Goal: Task Accomplishment & Management: Manage account settings

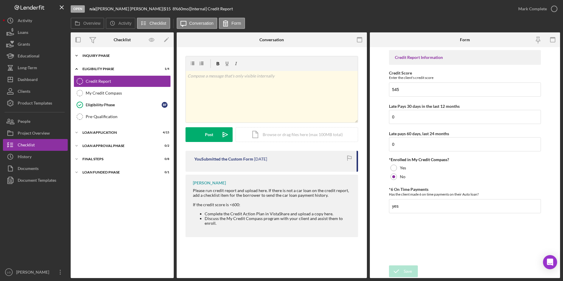
click at [75, 56] on icon "Icon/Expander" at bounding box center [77, 56] width 12 height 12
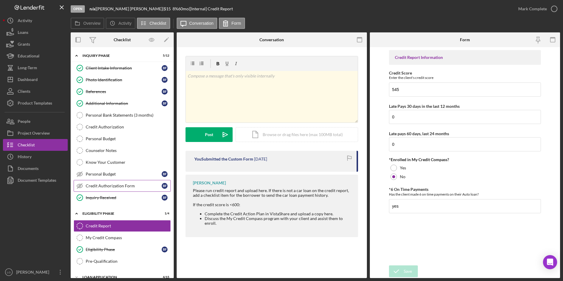
scroll to position [48, 0]
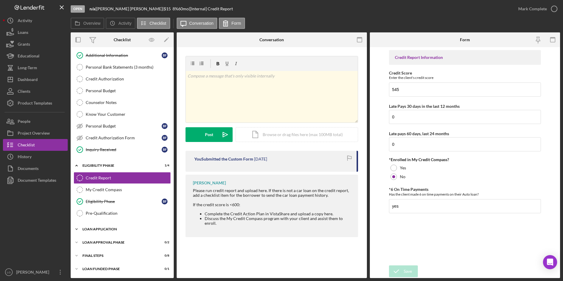
click at [91, 229] on div "Loan Application" at bounding box center [124, 229] width 84 height 4
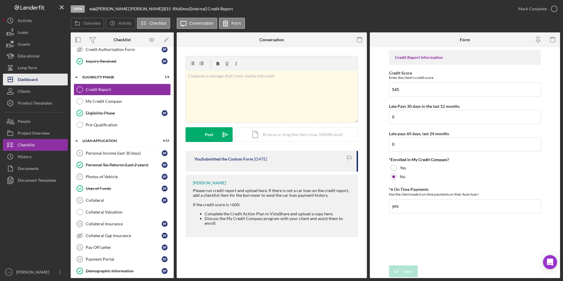
click at [26, 81] on div "Dashboard" at bounding box center [28, 80] width 20 height 13
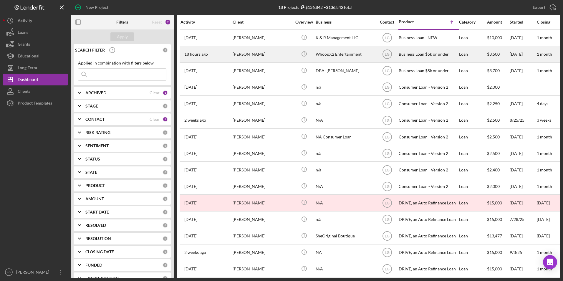
click at [242, 52] on div "John Carr" at bounding box center [261, 54] width 59 height 16
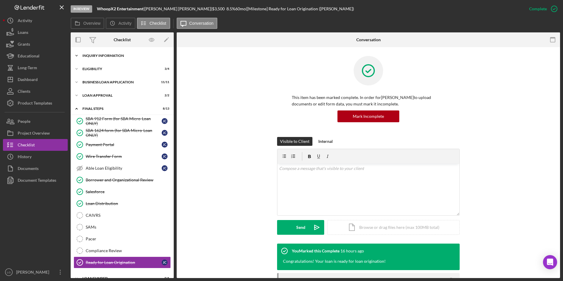
click at [96, 56] on div "INQUIRY INFORMATION" at bounding box center [124, 56] width 84 height 4
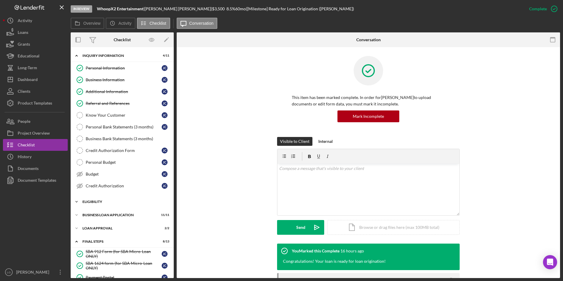
click at [81, 197] on icon "Icon/Expander" at bounding box center [77, 202] width 12 height 12
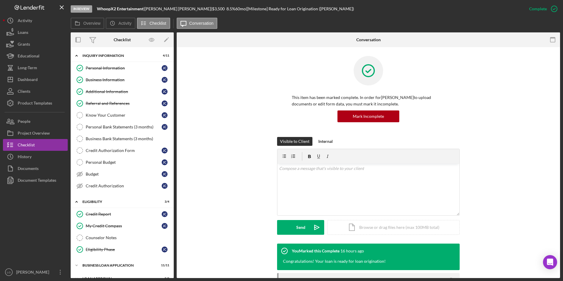
scroll to position [88, 0]
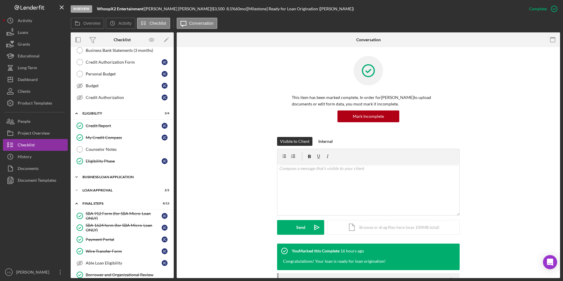
click at [115, 174] on div "Icon/Expander BUSINESS LOAN APPLICATION 11 / 11" at bounding box center [122, 177] width 103 height 12
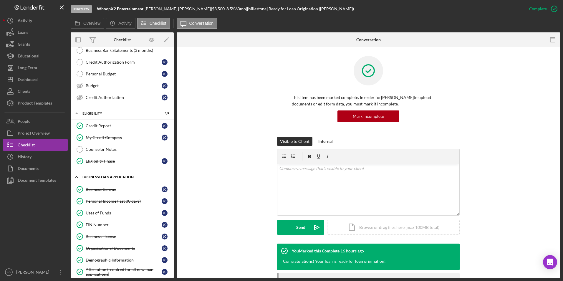
scroll to position [177, 0]
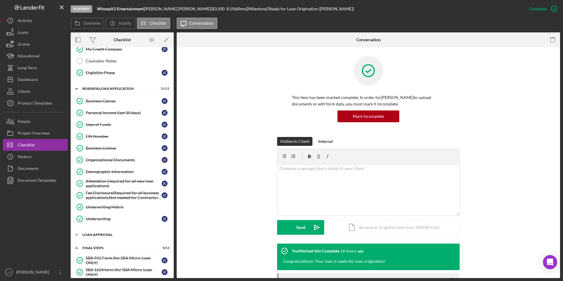
click at [90, 236] on div "Loan Approval" at bounding box center [124, 235] width 84 height 4
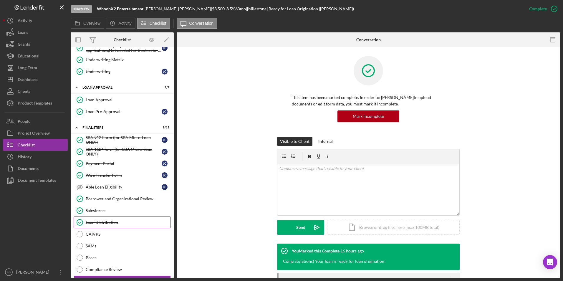
scroll to position [352, 0]
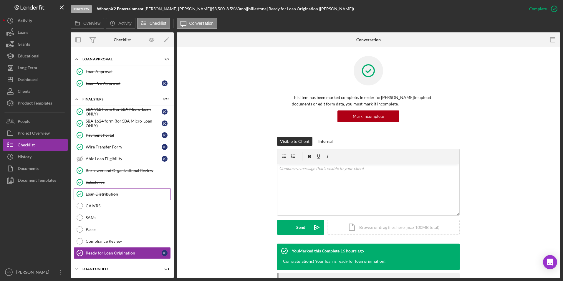
click at [95, 194] on div "Loan Distribution" at bounding box center [128, 194] width 85 height 5
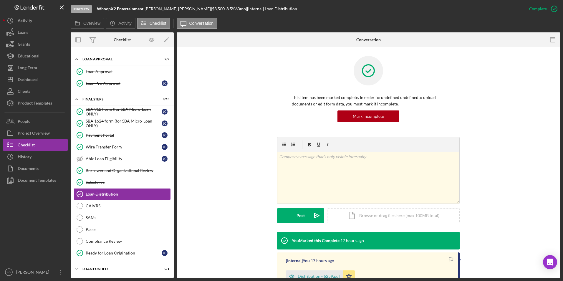
scroll to position [59, 0]
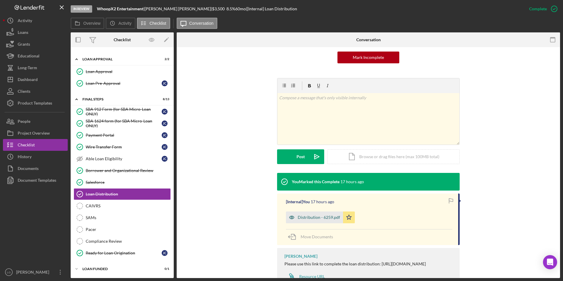
click at [321, 217] on div "Distribution - 6259.pdf" at bounding box center [318, 217] width 42 height 5
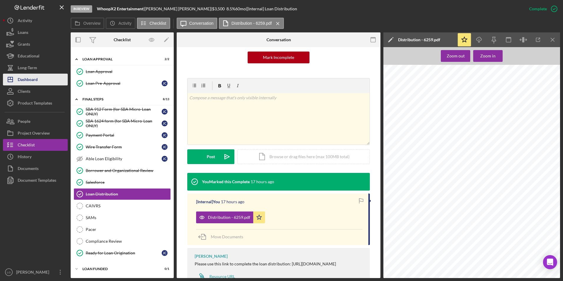
click at [21, 81] on div "Dashboard" at bounding box center [28, 80] width 20 height 13
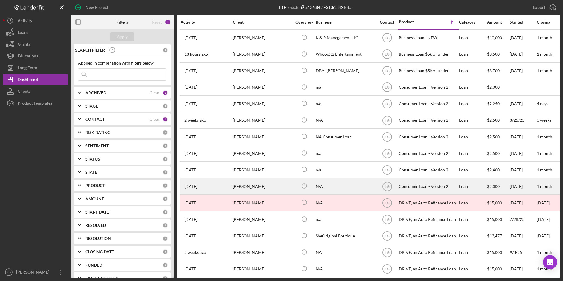
click at [252, 186] on div "Tammy Braden" at bounding box center [261, 186] width 59 height 16
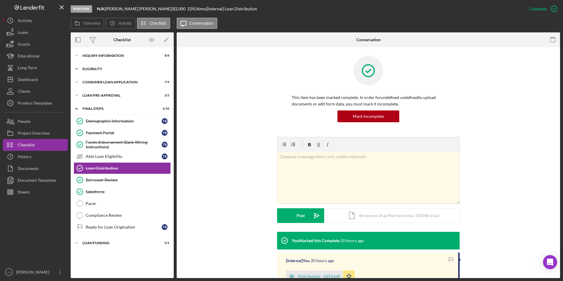
click at [84, 66] on div "Icon/Expander Eligibility 3 / 4" at bounding box center [122, 69] width 103 height 12
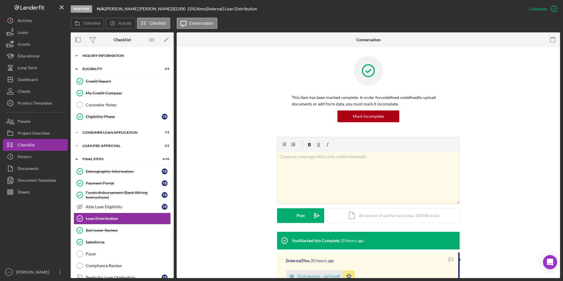
click at [80, 57] on icon "Icon/Expander" at bounding box center [77, 56] width 12 height 12
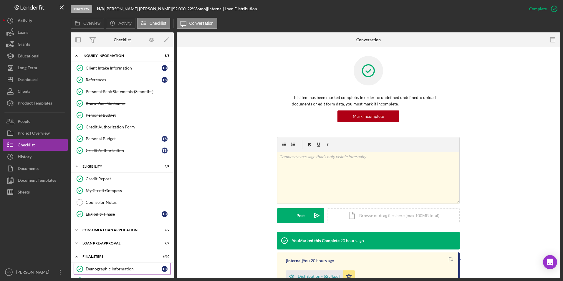
scroll to position [59, 0]
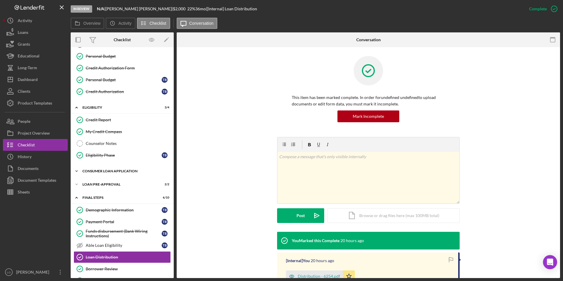
click at [103, 173] on div "Icon/Expander Consumer Loan Application 7 / 9" at bounding box center [122, 171] width 103 height 12
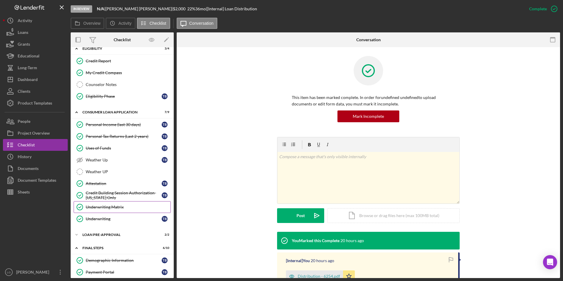
scroll to position [177, 0]
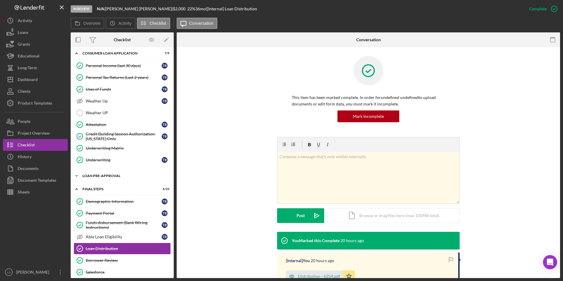
click at [104, 174] on div "Loan Pre-Approval" at bounding box center [124, 176] width 84 height 4
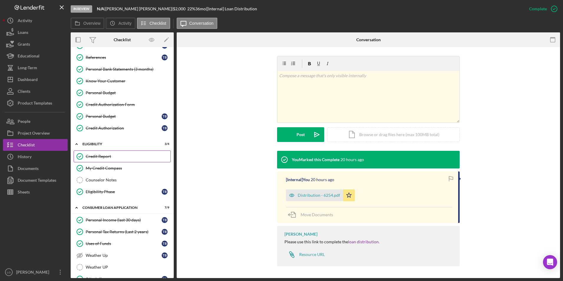
scroll to position [0, 0]
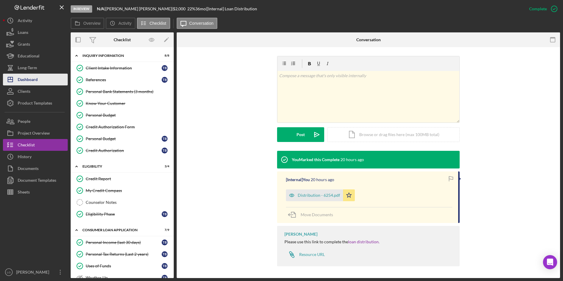
click at [29, 79] on div "Dashboard" at bounding box center [28, 80] width 20 height 13
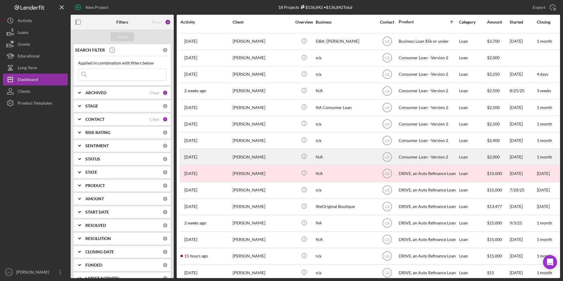
scroll to position [56, 0]
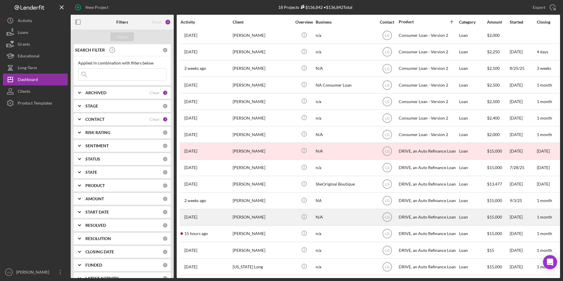
click at [240, 209] on div "Tammy Braden" at bounding box center [261, 217] width 59 height 16
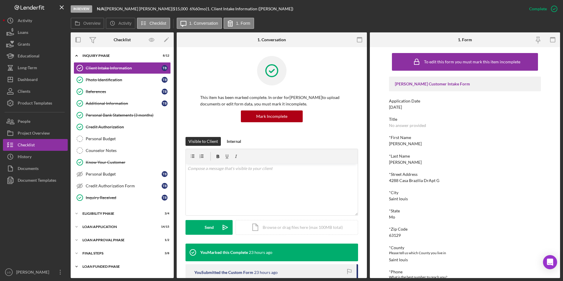
click at [88, 265] on div "Loan Funded Phase" at bounding box center [124, 266] width 84 height 4
click at [88, 251] on div "FINAL STEPS" at bounding box center [124, 253] width 84 height 4
click at [90, 239] on div "Loan Approval Phase" at bounding box center [124, 240] width 84 height 4
click at [91, 223] on div "Icon/Expander Loan Application 14 / 15" at bounding box center [122, 227] width 103 height 12
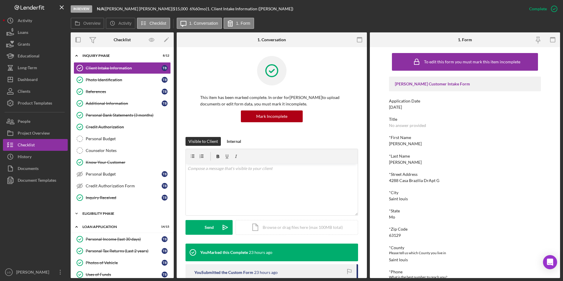
click at [91, 213] on div "Eligibility Phase" at bounding box center [124, 214] width 84 height 4
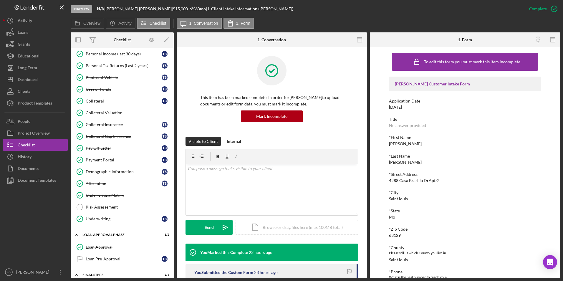
scroll to position [294, 0]
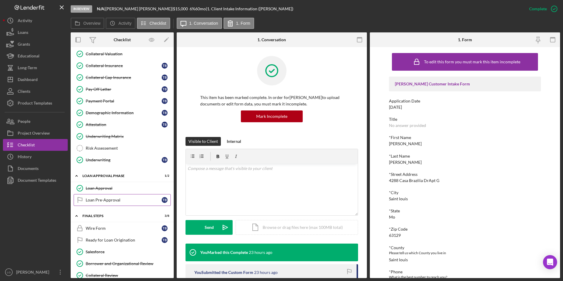
click at [106, 198] on div "Loan Pre-Approval" at bounding box center [124, 199] width 76 height 5
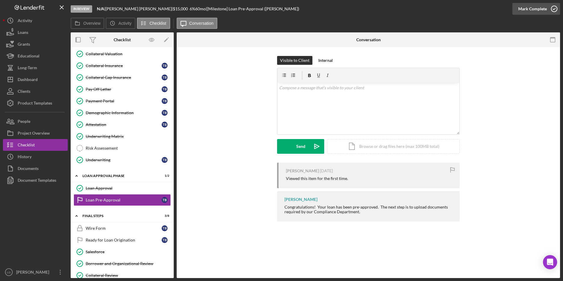
click at [546, 6] on icon "button" at bounding box center [553, 8] width 15 height 15
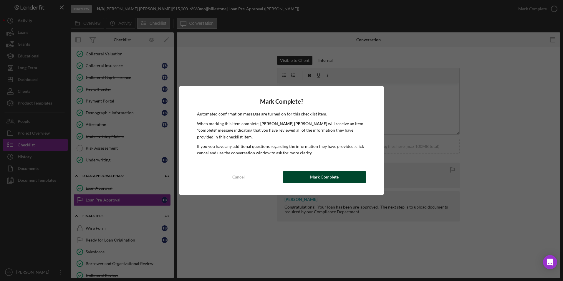
click at [309, 180] on button "Mark Complete" at bounding box center [324, 177] width 83 height 12
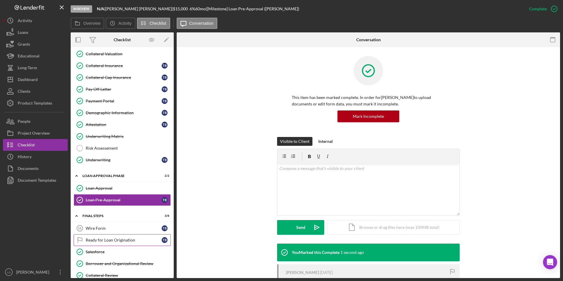
click at [111, 240] on div "Ready for Loan Origination" at bounding box center [124, 239] width 76 height 5
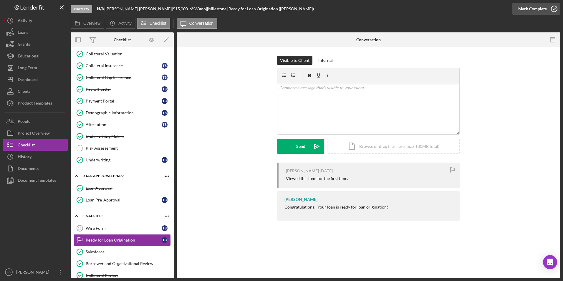
click at [536, 11] on div "Mark Complete" at bounding box center [532, 9] width 29 height 12
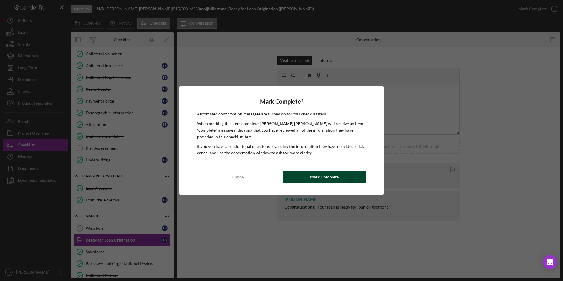
click at [342, 172] on button "Mark Complete" at bounding box center [324, 177] width 83 height 12
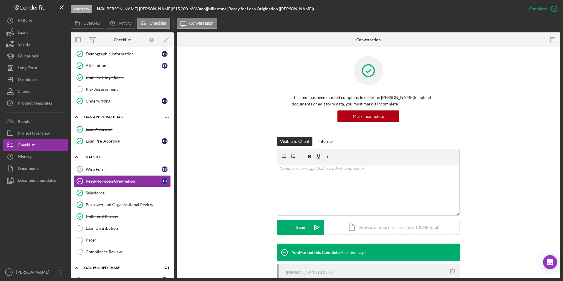
scroll to position [367, 0]
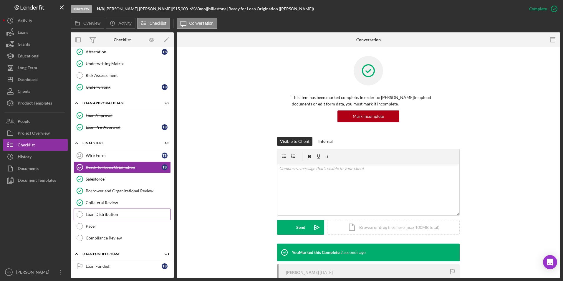
click at [108, 214] on div "Loan Distribution" at bounding box center [128, 214] width 85 height 5
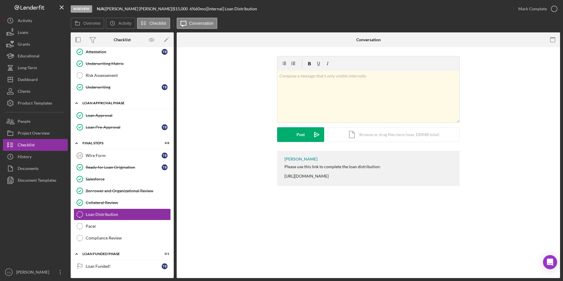
scroll to position [308, 0]
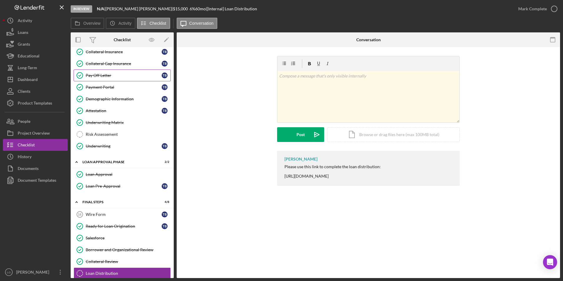
click at [106, 79] on link "Pay Off Letter Pay Off Letter T B" at bounding box center [122, 75] width 97 height 12
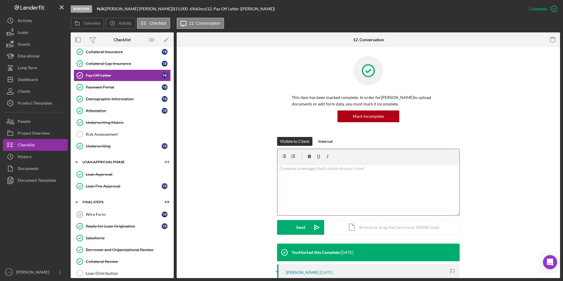
scroll to position [59, 0]
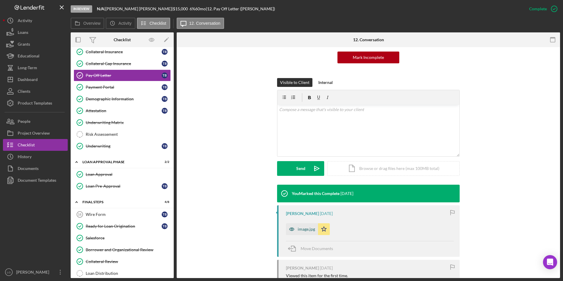
click at [304, 230] on div "image.jpg" at bounding box center [305, 229] width 17 height 5
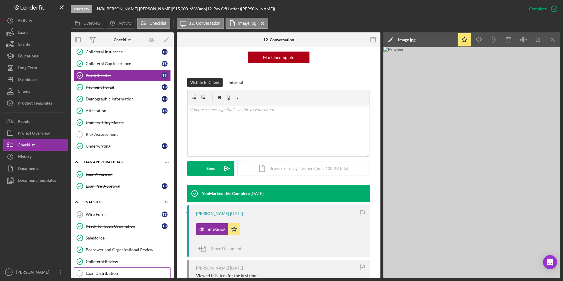
click at [100, 269] on link "Loan Distribution Loan Distribution" at bounding box center [122, 273] width 97 height 12
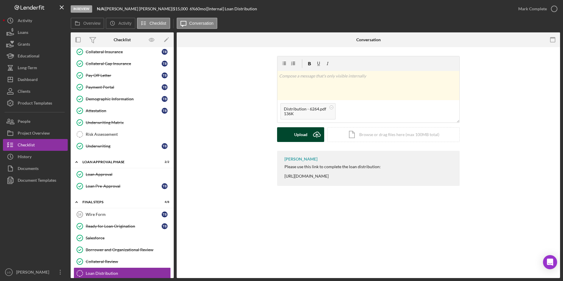
click at [291, 135] on button "Upload Icon/Upload" at bounding box center [300, 134] width 47 height 15
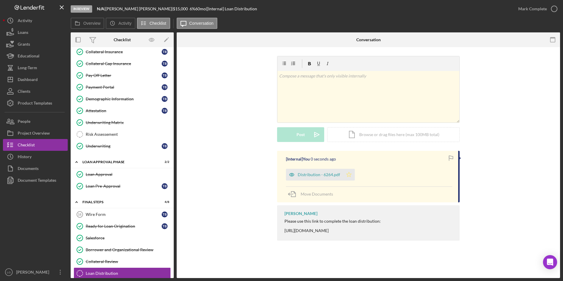
drag, startPoint x: 348, startPoint y: 174, endPoint x: 348, endPoint y: 171, distance: 3.5
click at [348, 171] on icon "Icon/Star" at bounding box center [349, 175] width 12 height 12
click at [533, 7] on div "Mark Complete" at bounding box center [532, 9] width 29 height 12
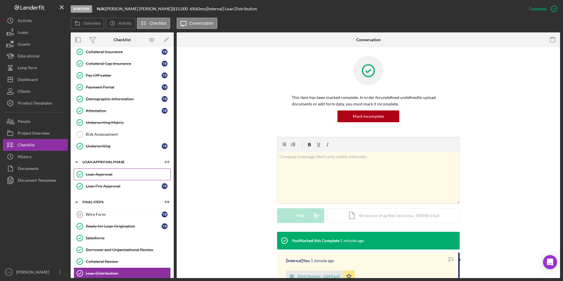
click at [112, 170] on link "Loan Approval Loan Approval" at bounding box center [122, 174] width 97 height 12
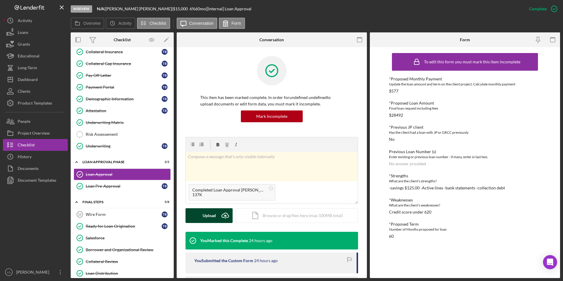
click at [220, 218] on icon "Icon/Upload" at bounding box center [225, 215] width 15 height 15
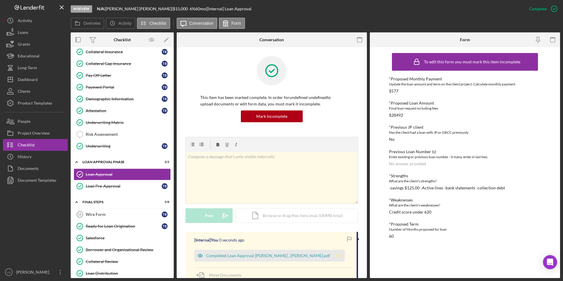
click at [333, 255] on icon "Icon/Star" at bounding box center [339, 255] width 12 height 12
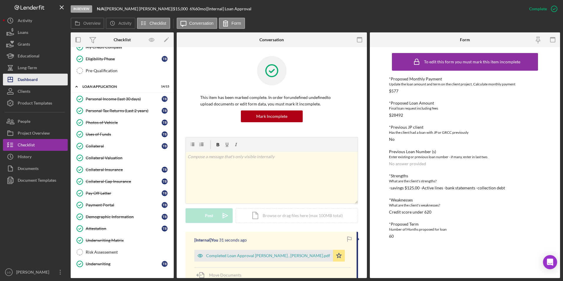
click at [36, 80] on div "Dashboard" at bounding box center [28, 80] width 20 height 13
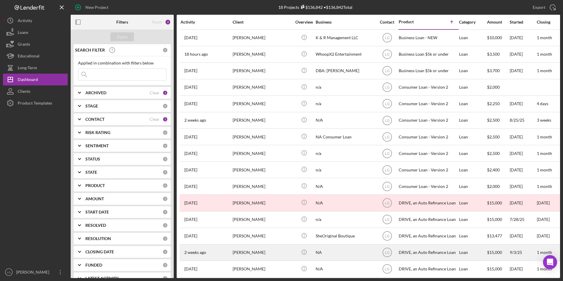
scroll to position [29, 0]
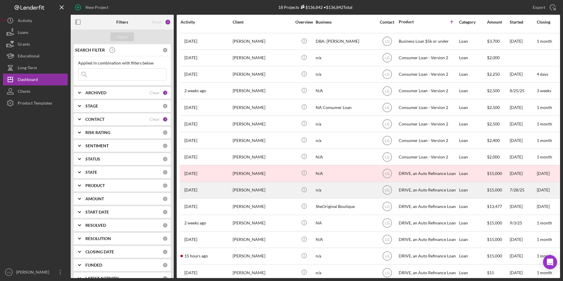
click at [247, 184] on div "[PERSON_NAME]" at bounding box center [261, 190] width 59 height 16
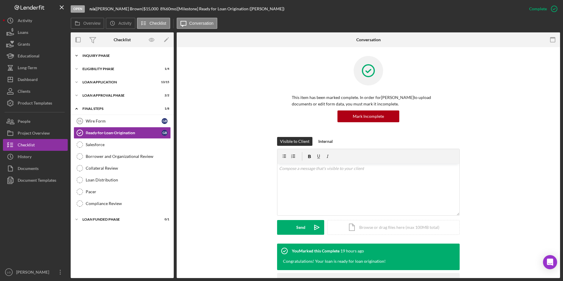
click at [82, 54] on icon "Icon/Expander" at bounding box center [77, 56] width 12 height 12
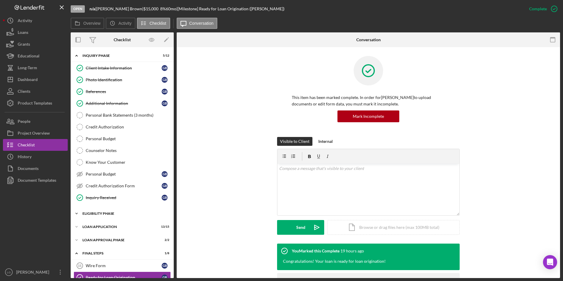
click at [86, 212] on div "Eligibility Phase" at bounding box center [124, 214] width 84 height 4
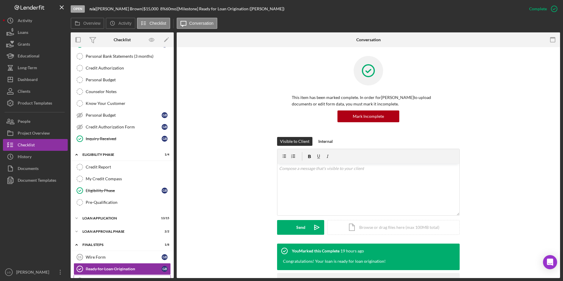
scroll to position [118, 0]
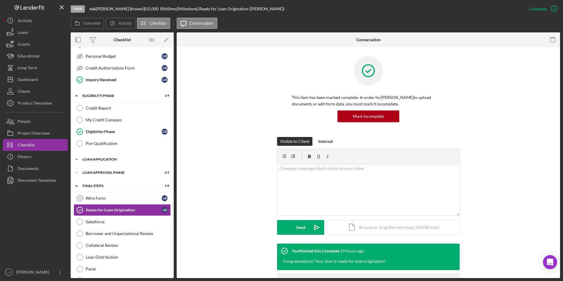
click at [101, 156] on div "Icon/Expander Loan Application 13 / 15" at bounding box center [122, 159] width 103 height 12
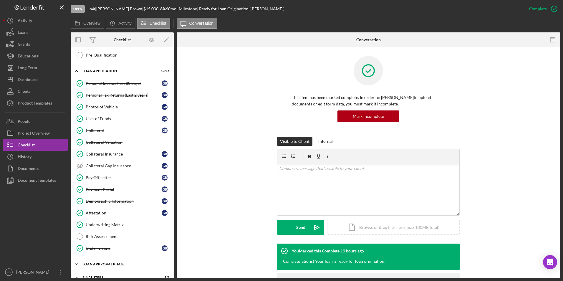
scroll to position [265, 0]
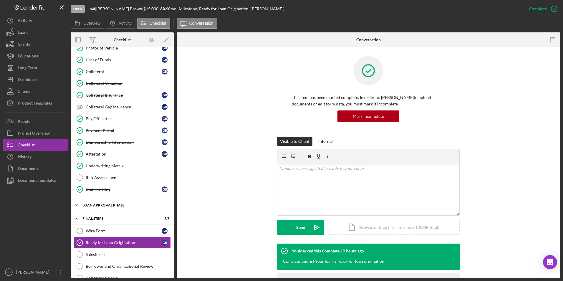
click at [94, 204] on div "Loan Approval Phase" at bounding box center [124, 205] width 84 height 4
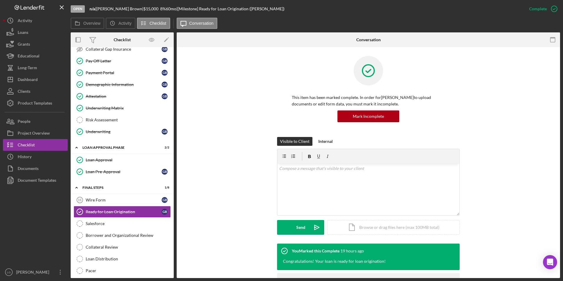
scroll to position [264, 0]
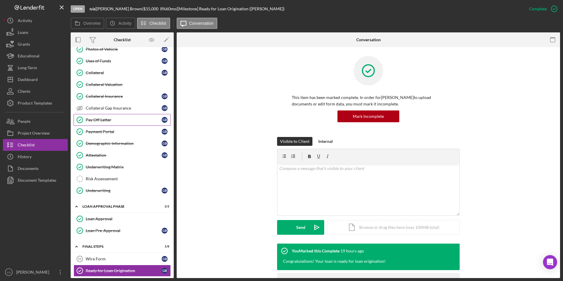
click at [105, 122] on div "Pay Off Letter" at bounding box center [124, 119] width 76 height 5
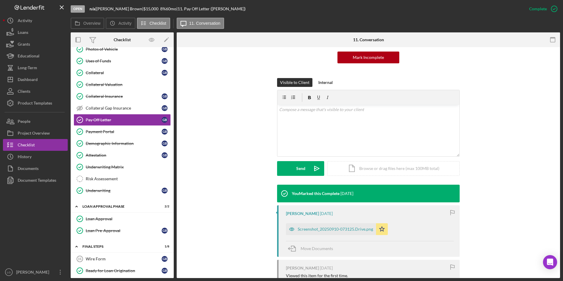
scroll to position [110, 0]
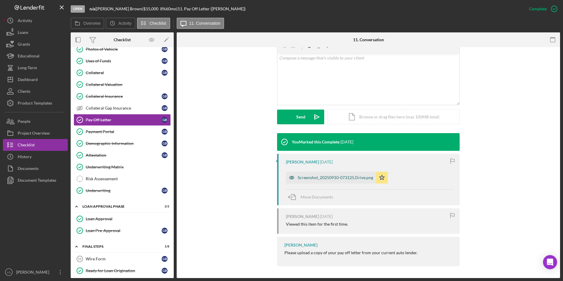
click at [323, 174] on div "Screenshot_20250910-073125.Drive.png" at bounding box center [331, 178] width 90 height 12
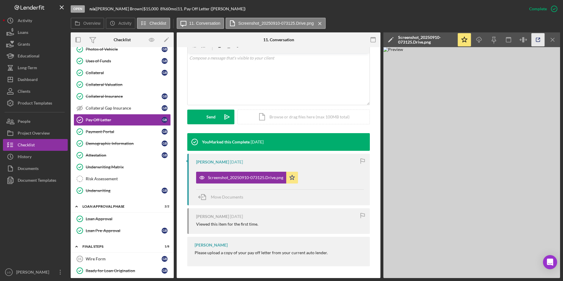
click at [538, 39] on icon "button" at bounding box center [537, 39] width 13 height 13
click at [225, 76] on div "v Color teal Color pink Remove color Add row above Add row below Add column bef…" at bounding box center [278, 78] width 182 height 51
click at [204, 57] on p "upadted ayoff amount good through 9.27.2025" at bounding box center [278, 58] width 179 height 6
drag, startPoint x: 200, startPoint y: 58, endPoint x: 193, endPoint y: 60, distance: 7.6
click at [193, 60] on p "upadted payoff amount good through 9.27.2025" at bounding box center [278, 58] width 179 height 6
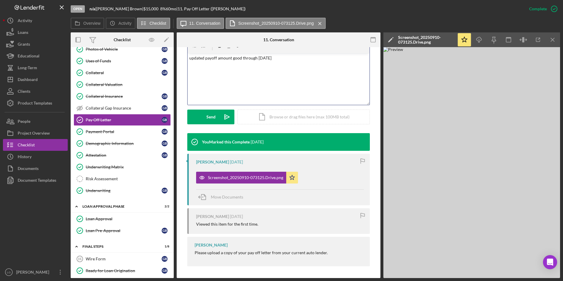
click at [280, 56] on p "updated payoff amount good through 9.27.2025" at bounding box center [278, 58] width 179 height 6
click at [207, 116] on div "Send" at bounding box center [210, 116] width 9 height 15
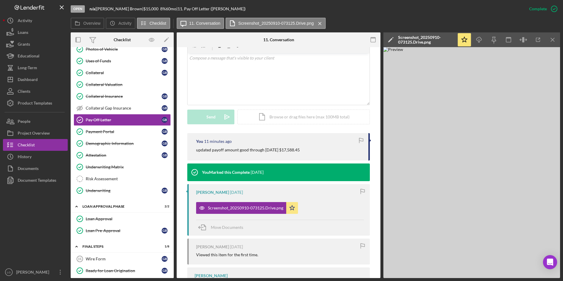
scroll to position [352, 0]
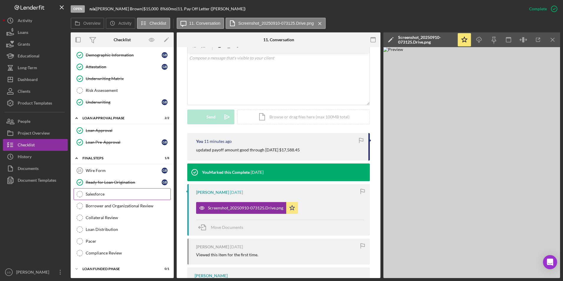
click at [110, 188] on link "Ready for Loan Origination Ready for Loan Origination G B" at bounding box center [122, 182] width 97 height 12
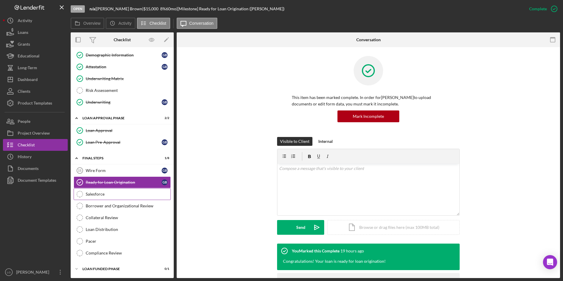
click at [105, 195] on div "Salesforce" at bounding box center [128, 194] width 85 height 5
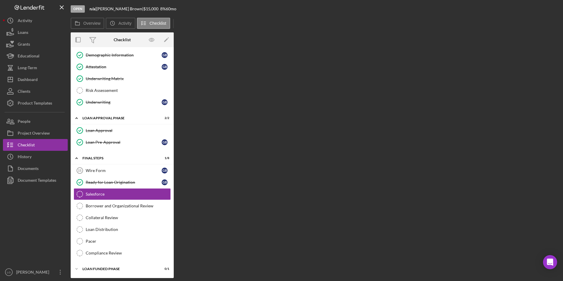
scroll to position [352, 0]
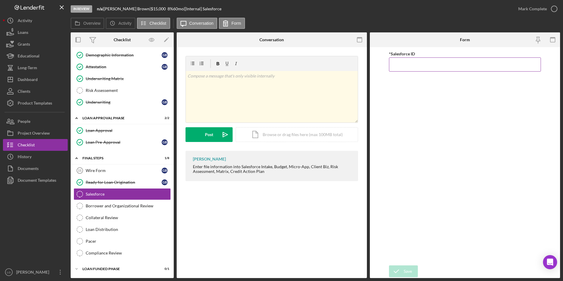
click at [412, 61] on input "*Salesforce ID" at bounding box center [465, 64] width 152 height 14
paste input "a0wPC0000027XVxYAM"
type input "a0wPC0000027XVxYAM"
click at [409, 273] on div "Save" at bounding box center [407, 271] width 8 height 12
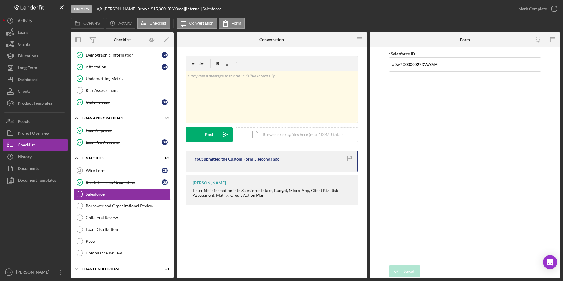
click at [525, 11] on div "Mark Complete" at bounding box center [532, 9] width 29 height 12
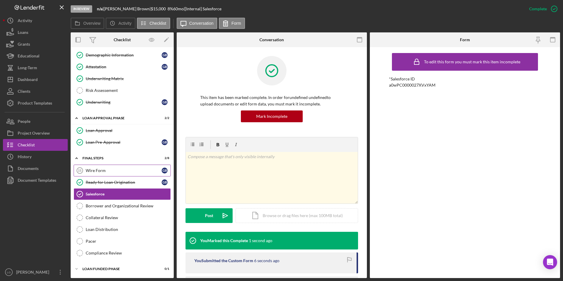
click at [101, 170] on div "Wire Form" at bounding box center [124, 170] width 76 height 5
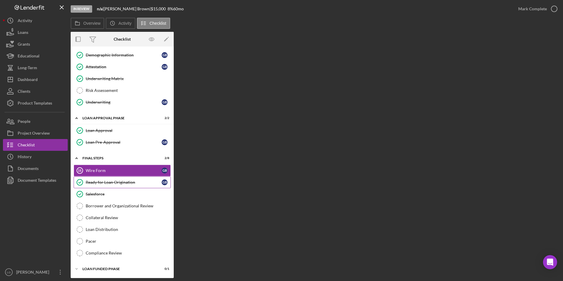
scroll to position [352, 0]
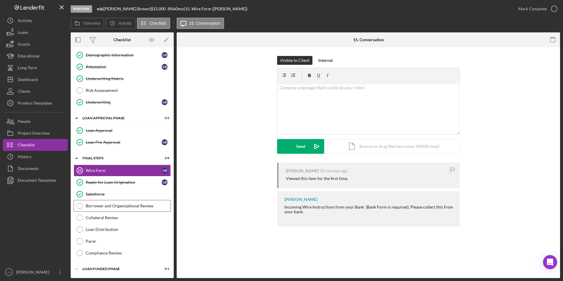
click at [123, 202] on link "Borrower and Organizational Review Borrower and Organizational Review" at bounding box center [122, 206] width 97 height 12
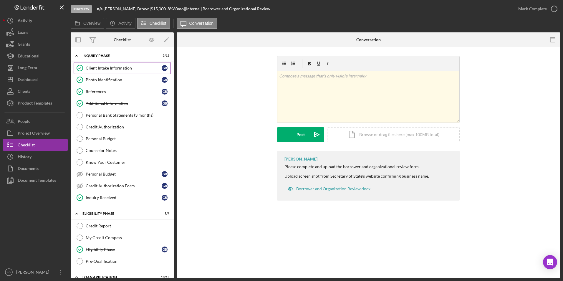
click at [123, 66] on div "Client Intake Information" at bounding box center [124, 68] width 76 height 5
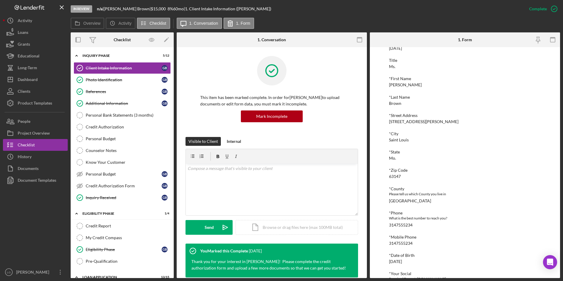
scroll to position [147, 0]
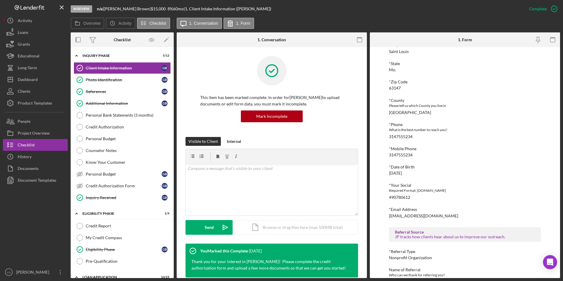
click at [407, 195] on div "490780612" at bounding box center [399, 197] width 21 height 5
drag, startPoint x: 413, startPoint y: 197, endPoint x: 384, endPoint y: 194, distance: 29.5
click at [384, 194] on div "To edit this form you must mark this item incomplete Justine PETERSEN Customer …" at bounding box center [465, 162] width 190 height 231
drag, startPoint x: 384, startPoint y: 194, endPoint x: 396, endPoint y: 195, distance: 12.1
copy div "490780612"
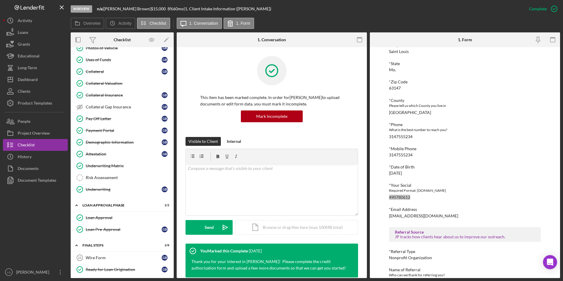
scroll to position [352, 0]
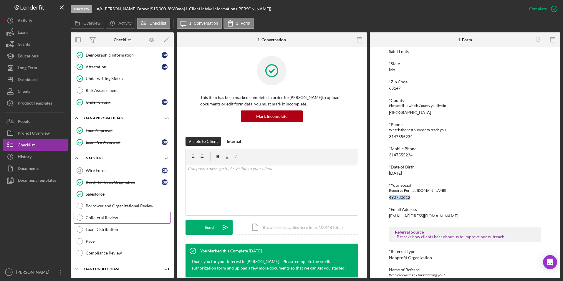
click at [105, 218] on div "Collateral Review" at bounding box center [128, 217] width 85 height 5
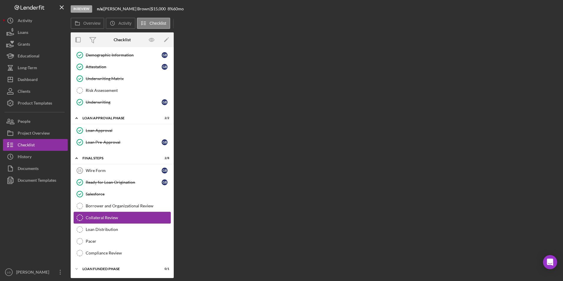
scroll to position [352, 0]
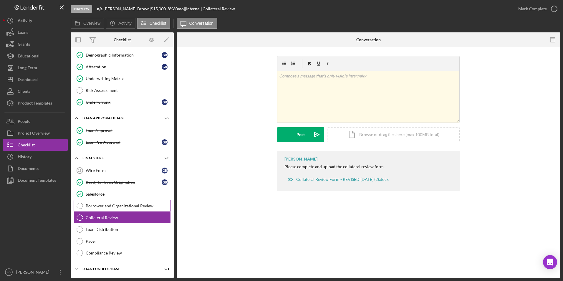
click at [102, 202] on link "Borrower and Organizational Review Borrower and Organizational Review" at bounding box center [122, 206] width 97 height 12
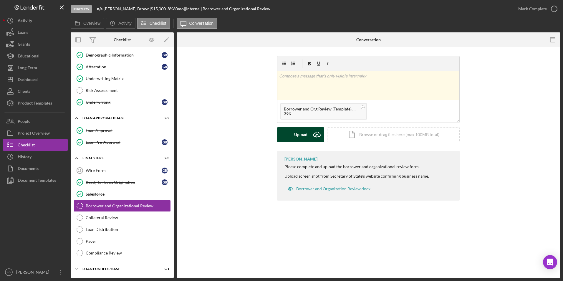
click at [283, 137] on button "Upload Icon/Upload" at bounding box center [300, 134] width 47 height 15
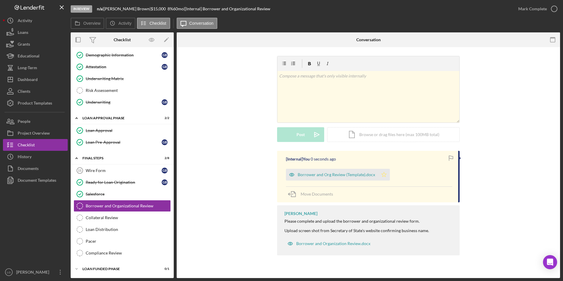
click at [383, 172] on icon "Icon/Star" at bounding box center [384, 175] width 12 height 12
click at [520, 6] on div "Mark Complete" at bounding box center [532, 9] width 29 height 12
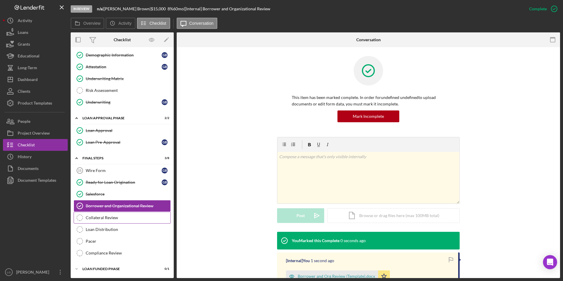
drag, startPoint x: 102, startPoint y: 216, endPoint x: 109, endPoint y: 216, distance: 6.5
click at [102, 216] on div "Collateral Review" at bounding box center [128, 217] width 85 height 5
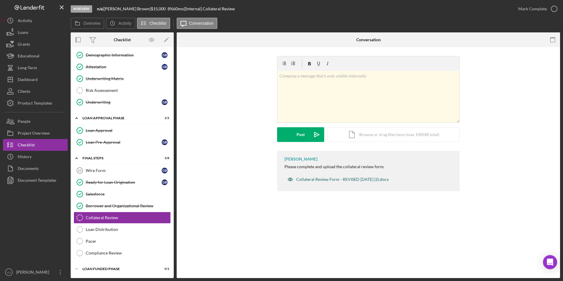
click at [327, 178] on div "Collateral Review Form - REVISED 02-08-24 (2).docx" at bounding box center [342, 179] width 92 height 5
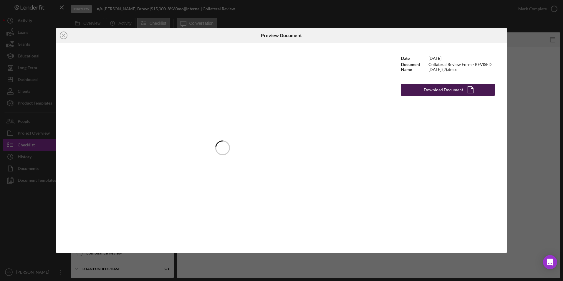
click at [456, 94] on div "Download Document" at bounding box center [442, 90] width 39 height 12
click at [428, 93] on div "Download Document" at bounding box center [442, 90] width 39 height 12
drag, startPoint x: 540, startPoint y: 16, endPoint x: 540, endPoint y: 19, distance: 3.0
click at [540, 16] on div "Icon/Close Preview Document Date 2/8/2024 Document Name Collateral Review Form …" at bounding box center [281, 140] width 563 height 281
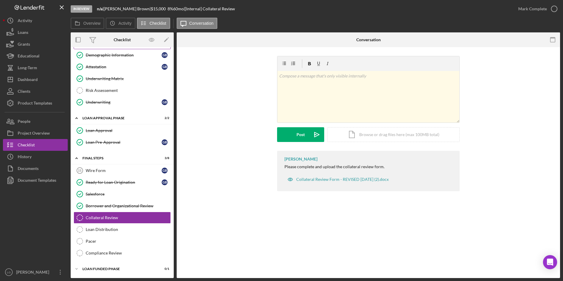
scroll to position [264, 0]
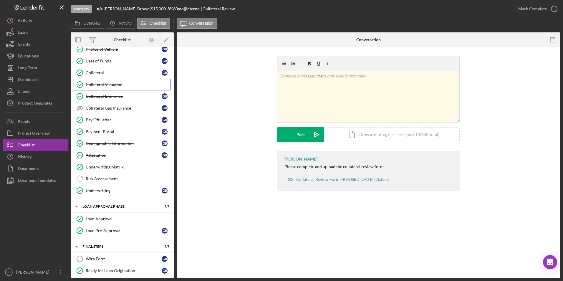
click at [122, 85] on div "Collateral Valuation" at bounding box center [128, 84] width 85 height 5
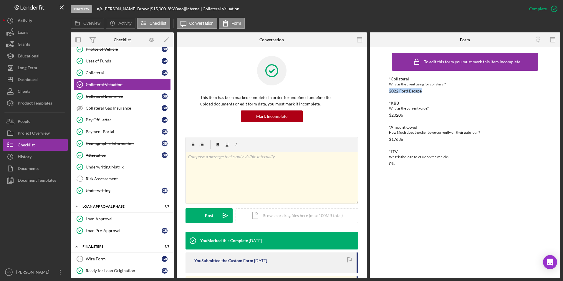
drag, startPoint x: 424, startPoint y: 90, endPoint x: 387, endPoint y: 91, distance: 36.8
click at [387, 91] on div "To edit this form you must mark this item incomplete *Collateral What is the cl…" at bounding box center [465, 162] width 190 height 231
drag, startPoint x: 387, startPoint y: 91, endPoint x: 395, endPoint y: 91, distance: 7.9
copy div "2022 Ford Escape"
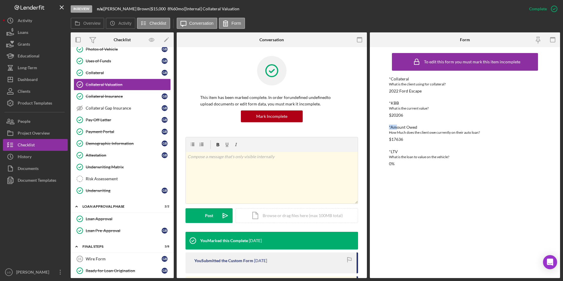
drag, startPoint x: 410, startPoint y: 114, endPoint x: 396, endPoint y: 118, distance: 14.3
click at [396, 118] on div "*Collateral What is the client using for collateral? 2022 Ford Escape *KBB What…" at bounding box center [465, 120] width 152 height 89
drag, startPoint x: 396, startPoint y: 118, endPoint x: 403, endPoint y: 117, distance: 7.5
click at [403, 117] on div "$20206" at bounding box center [396, 115] width 14 height 5
drag, startPoint x: 405, startPoint y: 114, endPoint x: 391, endPoint y: 115, distance: 14.1
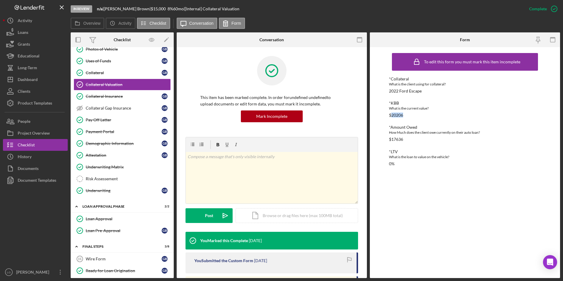
click at [391, 115] on div "*KBB What is the current value? $20206" at bounding box center [465, 109] width 152 height 17
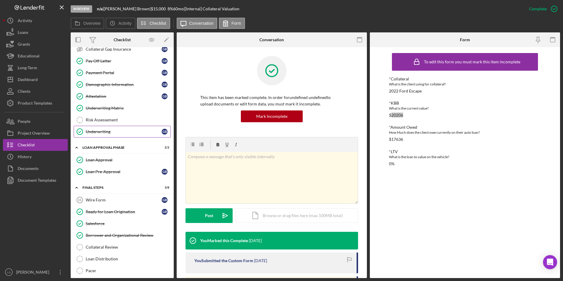
scroll to position [234, 0]
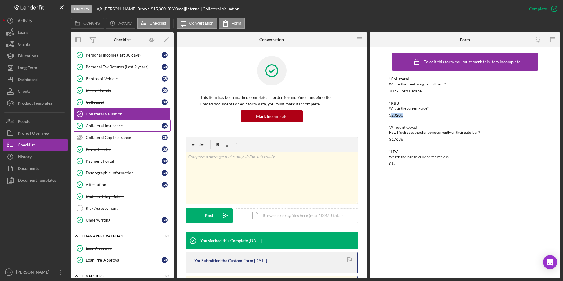
click at [112, 125] on div "Collateral Insurance" at bounding box center [124, 125] width 76 height 5
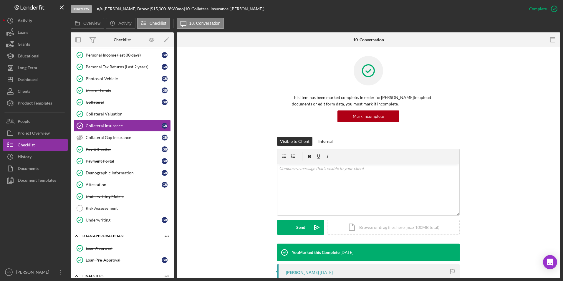
scroll to position [59, 0]
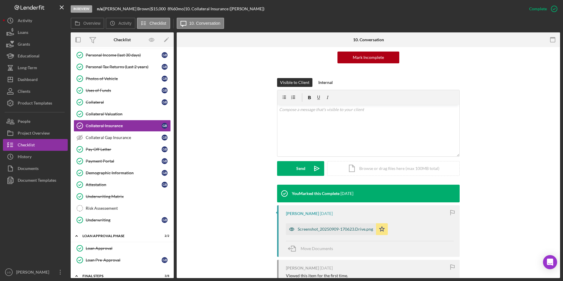
click at [319, 229] on div "Screenshot_20250909-170623.Drive.png" at bounding box center [334, 229] width 75 height 5
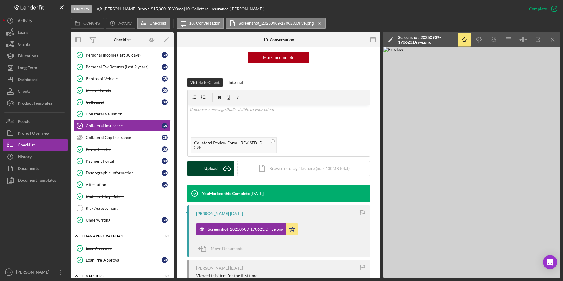
click at [199, 170] on button "Upload Icon/Upload" at bounding box center [210, 168] width 47 height 15
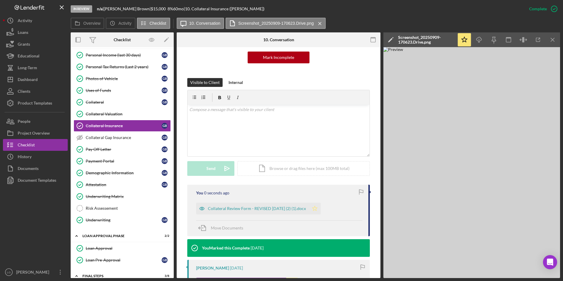
click at [320, 210] on icon "Icon/Star" at bounding box center [315, 208] width 12 height 12
click at [294, 209] on div "Collateral Review Form - REVISED 02-08-24 (2) (1).docx" at bounding box center [257, 208] width 98 height 5
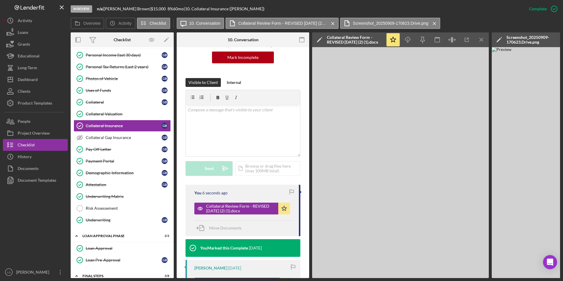
scroll to position [322, 0]
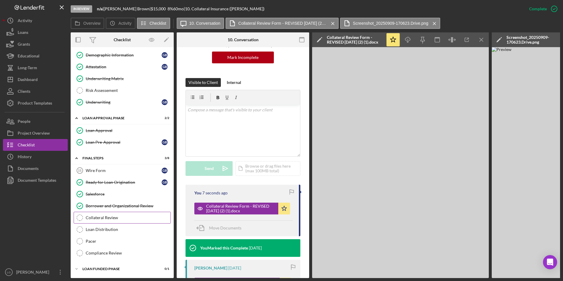
click at [112, 217] on div "Collateral Review" at bounding box center [128, 217] width 85 height 5
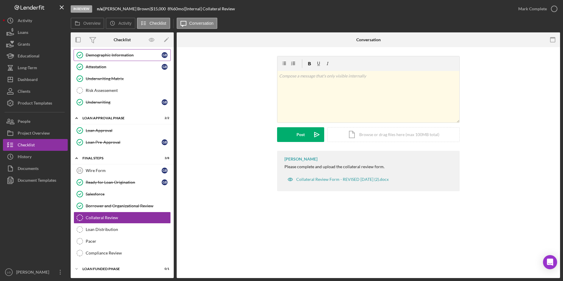
scroll to position [293, 0]
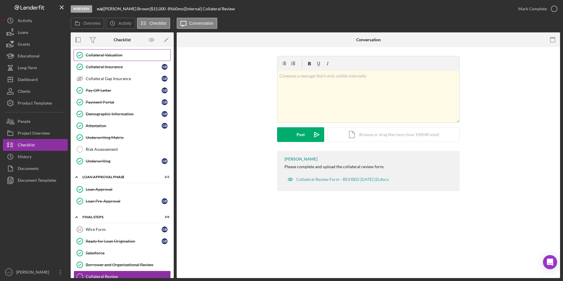
click at [108, 55] on div "Collateral Valuation" at bounding box center [128, 55] width 85 height 5
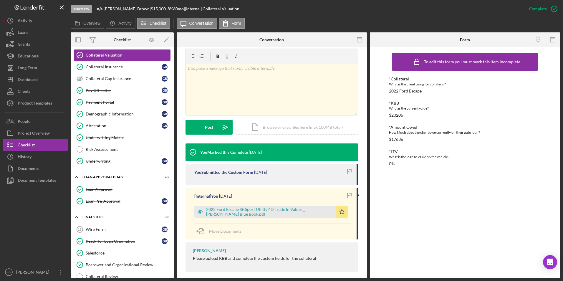
scroll to position [94, 0]
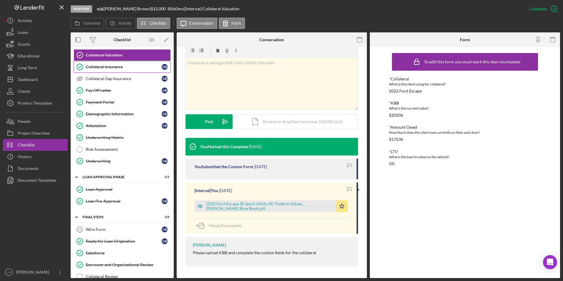
click at [114, 68] on div "Collateral Insurance" at bounding box center [124, 66] width 76 height 5
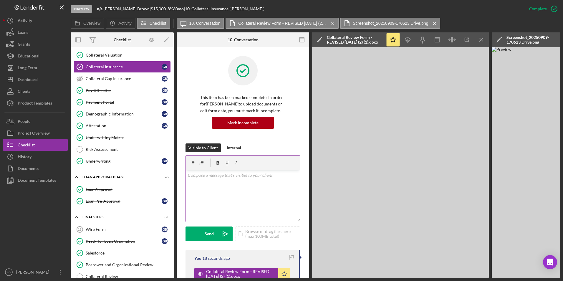
scroll to position [88, 0]
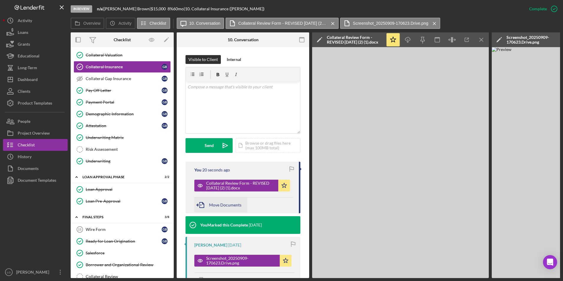
click at [215, 204] on span "Move Documents" at bounding box center [225, 204] width 32 height 5
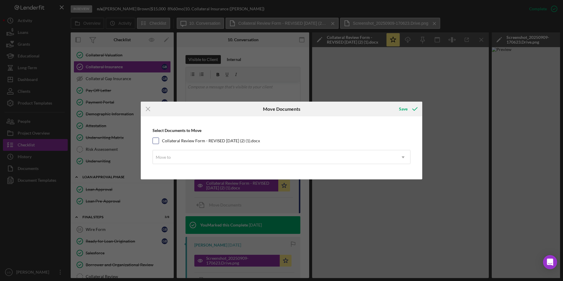
click at [156, 139] on input "Collateral Review Form - REVISED 02-08-24 (2) (1).docx" at bounding box center [156, 141] width 6 height 6
checkbox input "true"
click at [175, 162] on div "Move to" at bounding box center [274, 157] width 243 height 14
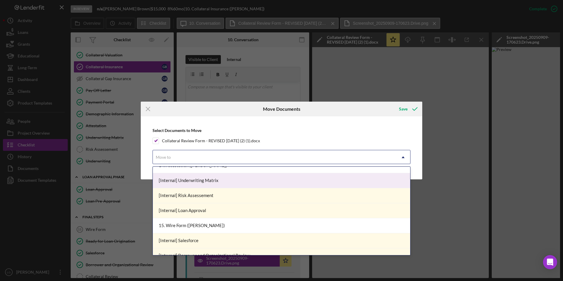
scroll to position [392, 0]
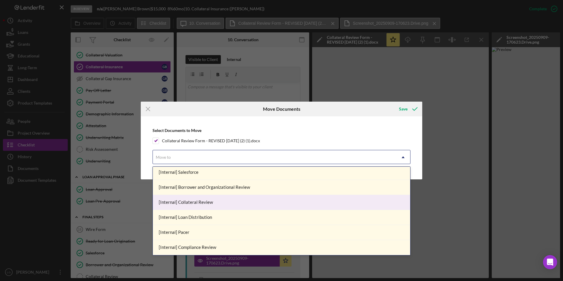
click at [192, 206] on div "[Internal] Collateral Review" at bounding box center [281, 202] width 257 height 15
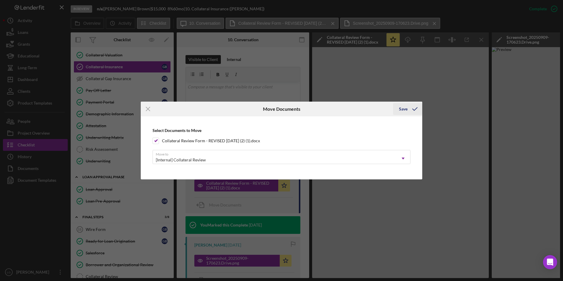
click at [402, 109] on div "Save" at bounding box center [403, 109] width 9 height 12
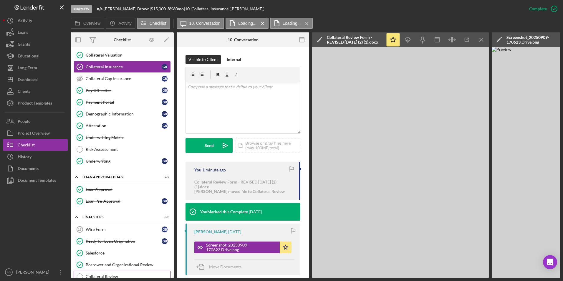
scroll to position [354, 0]
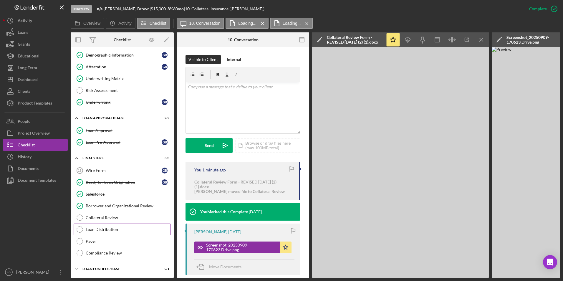
click at [114, 227] on div "Loan Distribution" at bounding box center [128, 229] width 85 height 5
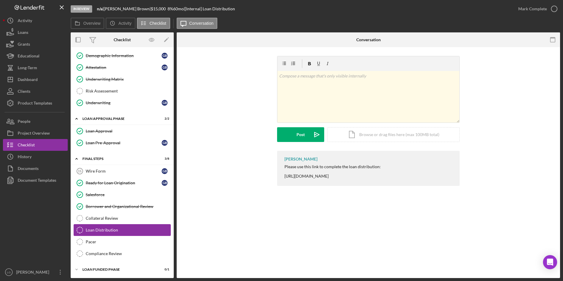
scroll to position [352, 0]
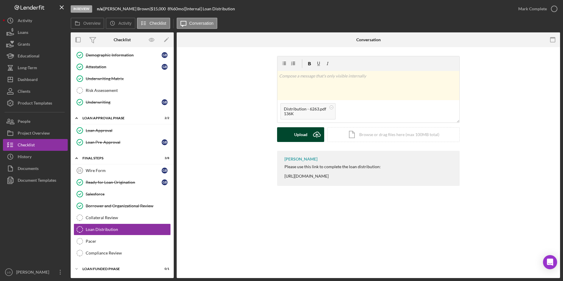
click at [298, 132] on div "Upload" at bounding box center [300, 134] width 13 height 15
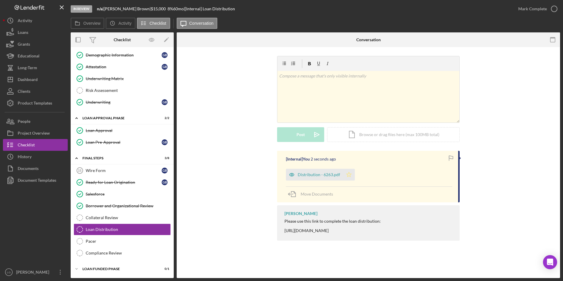
click at [347, 175] on icon "Icon/Star" at bounding box center [349, 175] width 12 height 12
click at [523, 10] on div "Mark Complete" at bounding box center [532, 9] width 29 height 12
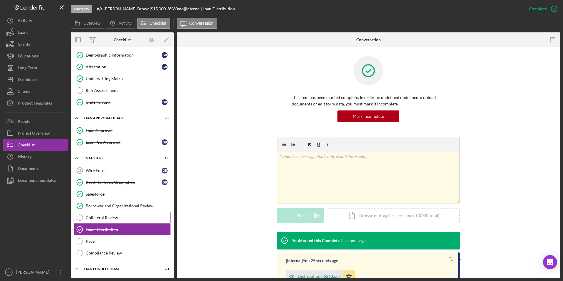
click at [108, 217] on div "Collateral Review" at bounding box center [128, 217] width 85 height 5
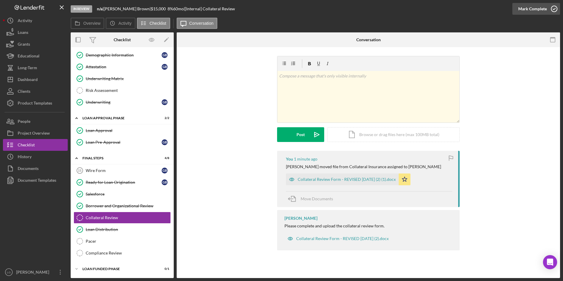
click at [531, 12] on div "Mark Complete" at bounding box center [532, 9] width 29 height 12
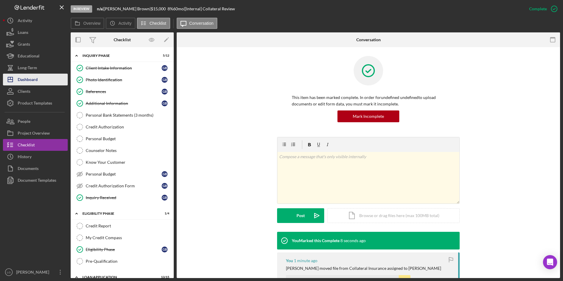
click at [28, 77] on div "Dashboard" at bounding box center [28, 80] width 20 height 13
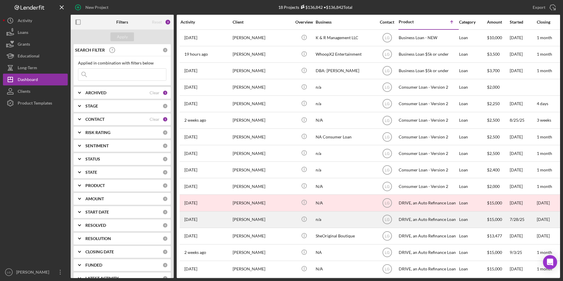
click at [233, 214] on div "[PERSON_NAME]" at bounding box center [261, 220] width 59 height 16
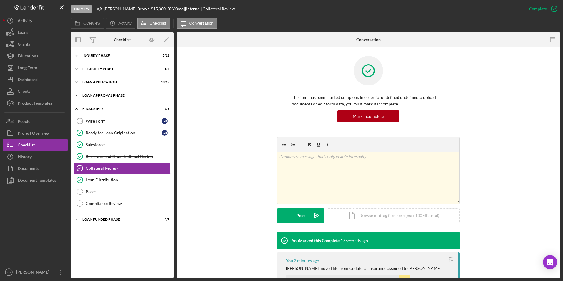
click at [88, 96] on div "Loan Approval Phase" at bounding box center [124, 96] width 84 height 4
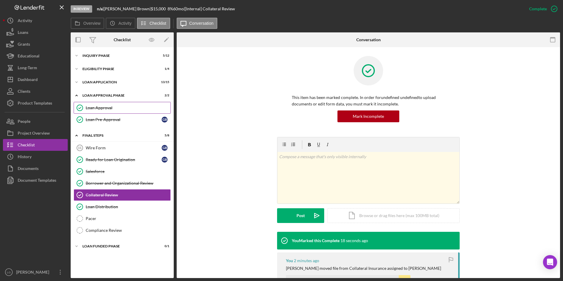
click at [87, 105] on div "Loan Approval" at bounding box center [128, 107] width 85 height 5
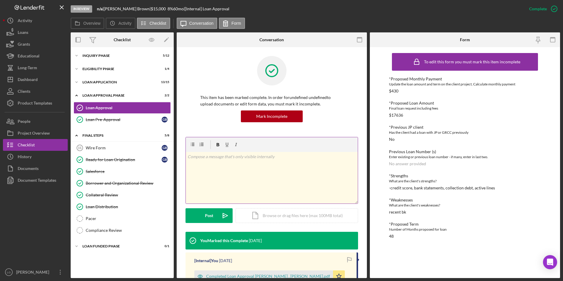
scroll to position [88, 0]
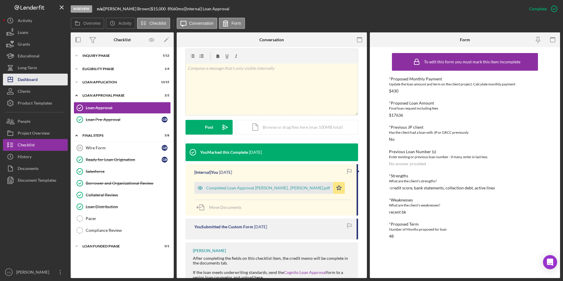
click at [24, 81] on div "Dashboard" at bounding box center [28, 80] width 20 height 13
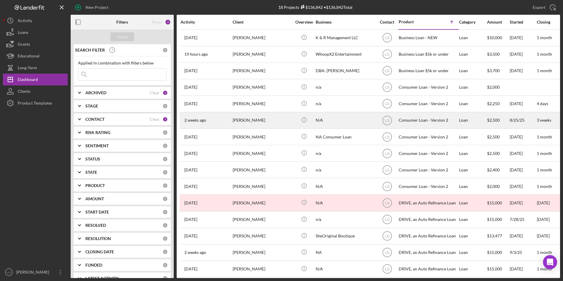
click at [260, 124] on div "Michelle Lindsey-Woods" at bounding box center [261, 120] width 59 height 16
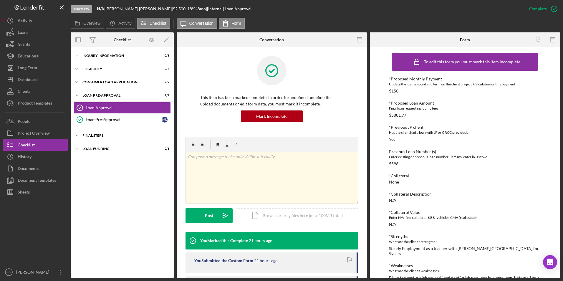
click at [92, 133] on div "Icon/Expander FINAL STEPS 2 / 10" at bounding box center [122, 135] width 103 height 12
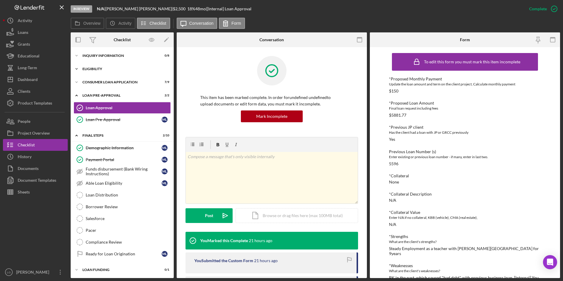
click at [95, 70] on div "Eligibility" at bounding box center [124, 69] width 84 height 4
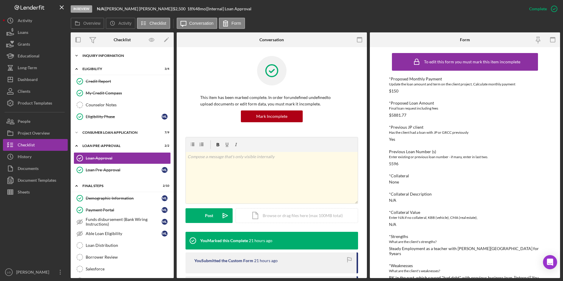
click at [101, 54] on div "Inquiry Information" at bounding box center [124, 56] width 84 height 4
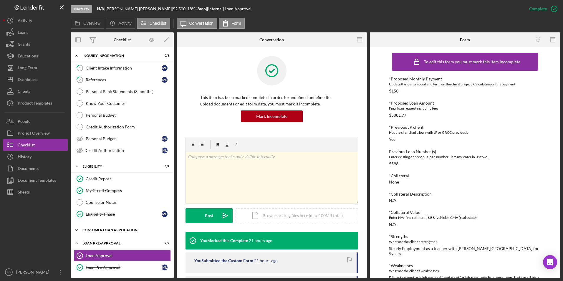
click at [87, 230] on div "Consumer Loan Application" at bounding box center [124, 230] width 84 height 4
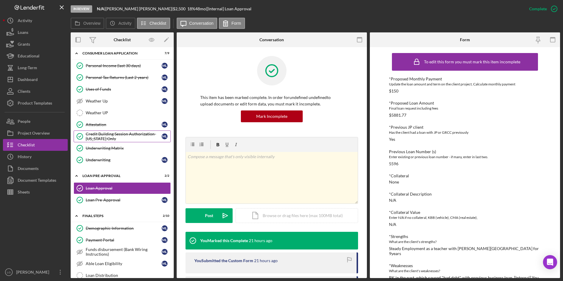
scroll to position [258, 0]
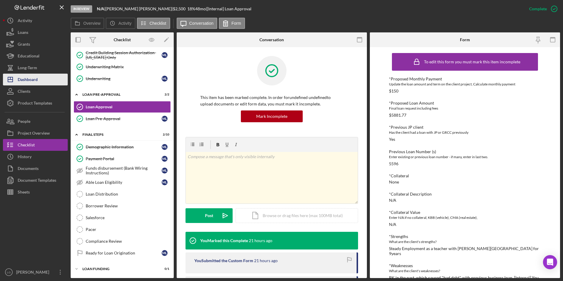
click at [24, 81] on div "Dashboard" at bounding box center [28, 80] width 20 height 13
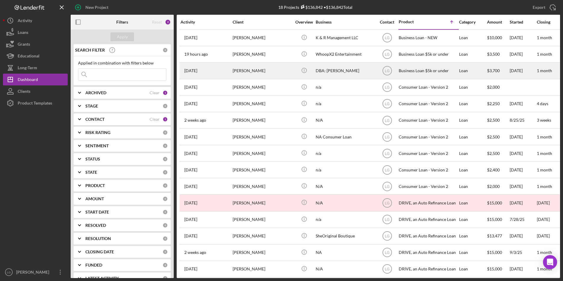
click at [226, 71] on div "3 days ago Cassaundra Young" at bounding box center [205, 71] width 51 height 16
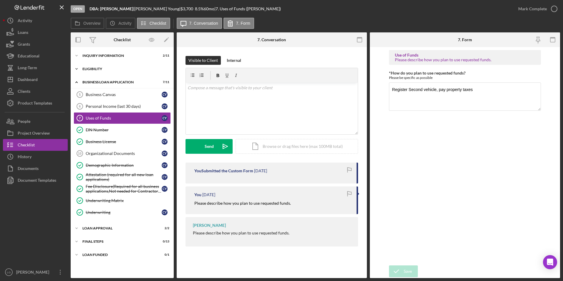
click at [90, 68] on div "Eligibility" at bounding box center [124, 69] width 84 height 4
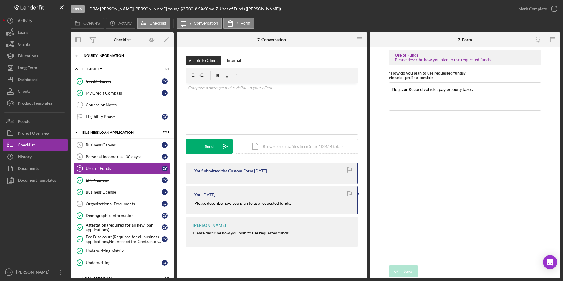
click at [96, 58] on div "Icon/Expander INQUIRY INFORMATION 2 / 11" at bounding box center [122, 56] width 103 height 12
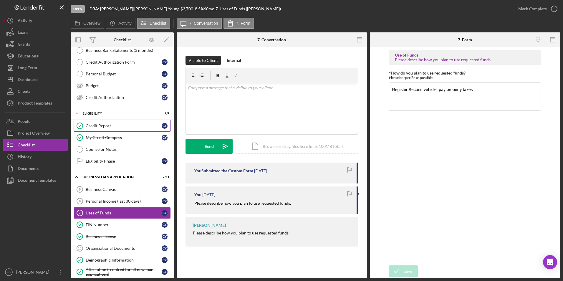
scroll to position [118, 0]
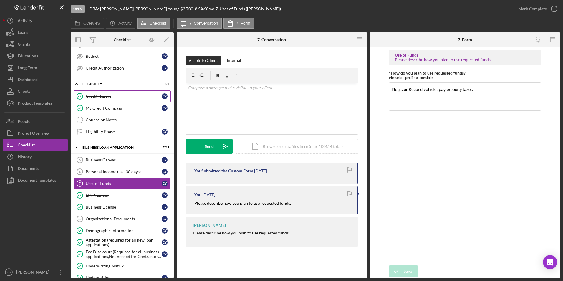
click at [104, 157] on div "Business Canvas" at bounding box center [124, 159] width 76 height 5
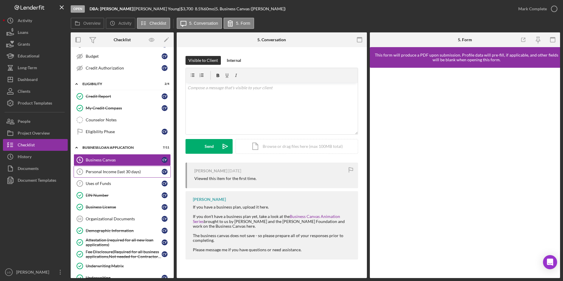
click at [123, 170] on div "Personal Income (last 30 days)" at bounding box center [124, 171] width 76 height 5
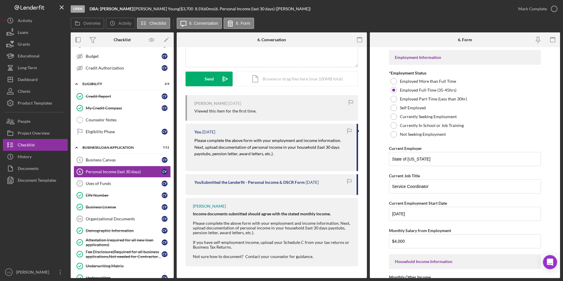
scroll to position [9, 0]
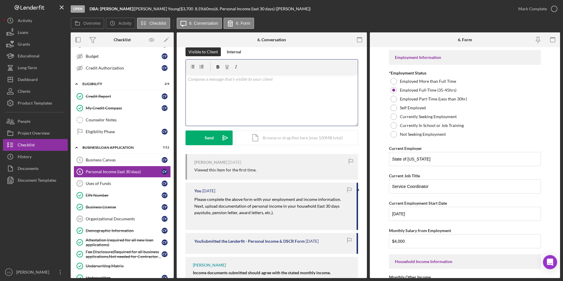
click at [236, 87] on div "v Color teal Color pink Remove color Add row above Add row below Add column bef…" at bounding box center [272, 99] width 172 height 51
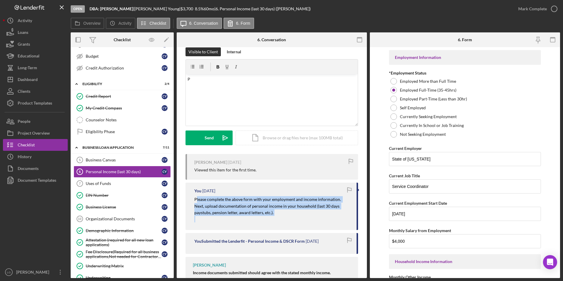
drag, startPoint x: 196, startPoint y: 198, endPoint x: 274, endPoint y: 218, distance: 80.5
click at [274, 218] on div "Please complete the above form with your employment and income information. Nex…" at bounding box center [272, 209] width 156 height 26
drag, startPoint x: 190, startPoint y: 197, endPoint x: 254, endPoint y: 221, distance: 67.7
click at [254, 221] on div "You 2 days ago Please complete the above form with your employment and income i…" at bounding box center [271, 205] width 172 height 47
drag, startPoint x: 254, startPoint y: 221, endPoint x: 247, endPoint y: 204, distance: 17.6
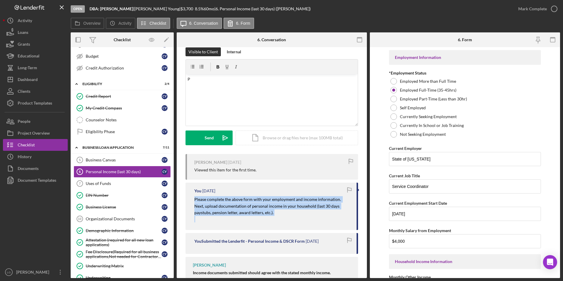
copy div "Please complete the above form with your employment and income information. Nex…"
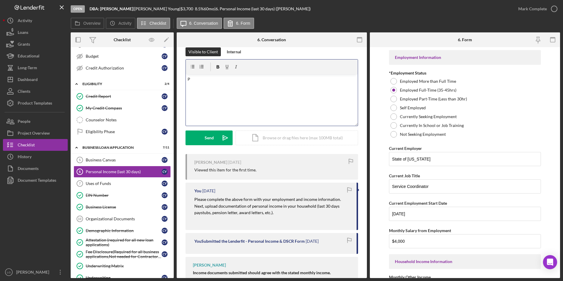
click at [242, 87] on div "v Color teal Color pink Remove color Add row above Add row below Add column bef…" at bounding box center [272, 99] width 172 height 51
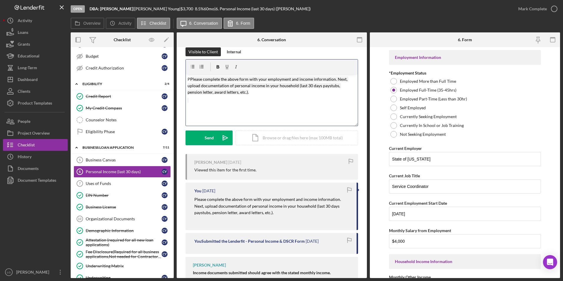
click at [189, 78] on p "P Please complete the above form with your employment and income information. N…" at bounding box center [271, 86] width 169 height 20
click at [209, 140] on div "Send" at bounding box center [208, 137] width 9 height 15
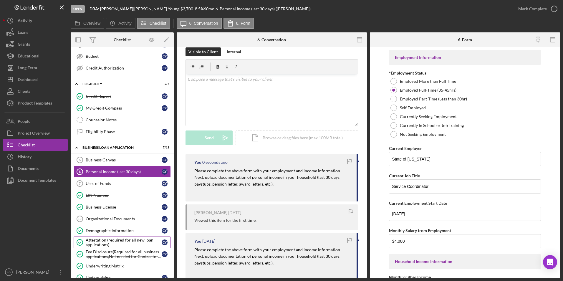
scroll to position [169, 0]
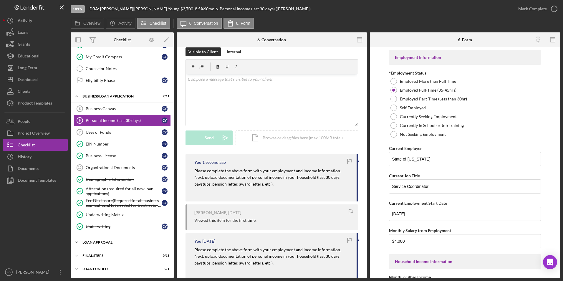
click at [100, 244] on div "Icon/Expander Loan Approval 2 / 2" at bounding box center [122, 242] width 103 height 12
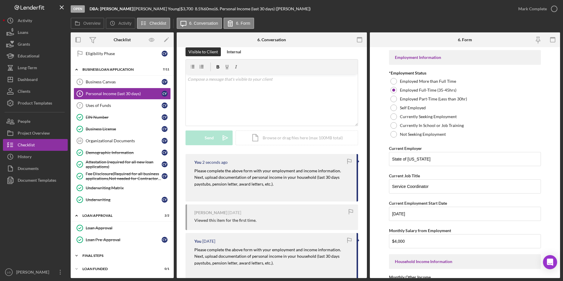
click at [97, 255] on div "Final Steps" at bounding box center [124, 256] width 84 height 4
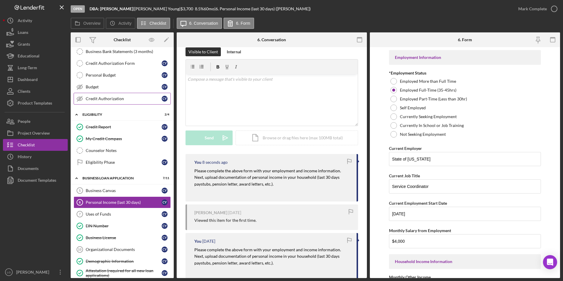
scroll to position [0, 0]
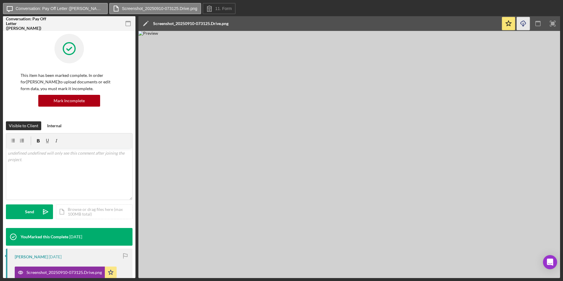
click at [526, 25] on icon "Icon/Download" at bounding box center [522, 23] width 13 height 13
